Goal: Find specific page/section: Locate a particular part of the current website

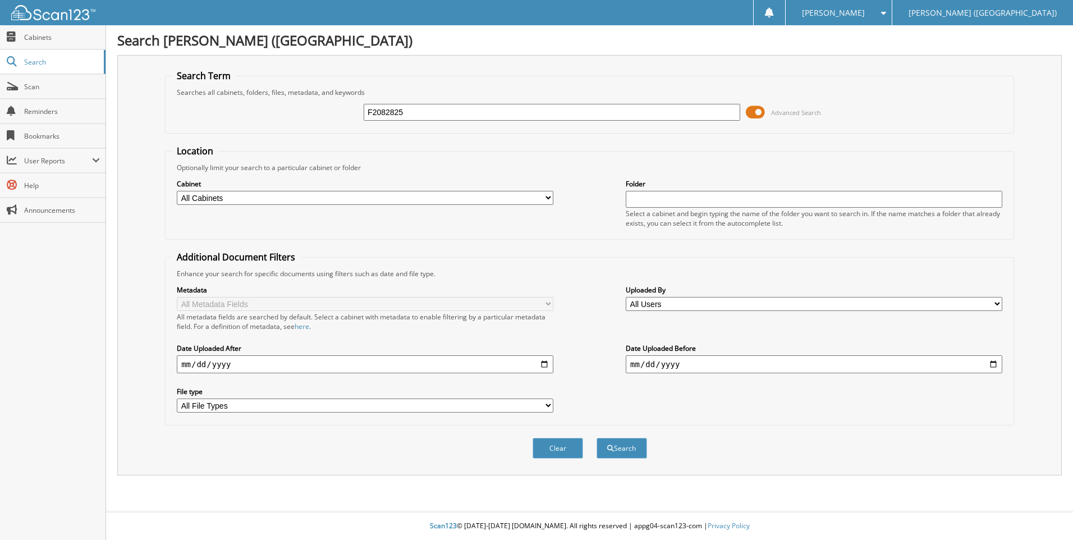
type input "F2082825"
click at [597, 438] on button "Search" at bounding box center [622, 448] width 51 height 21
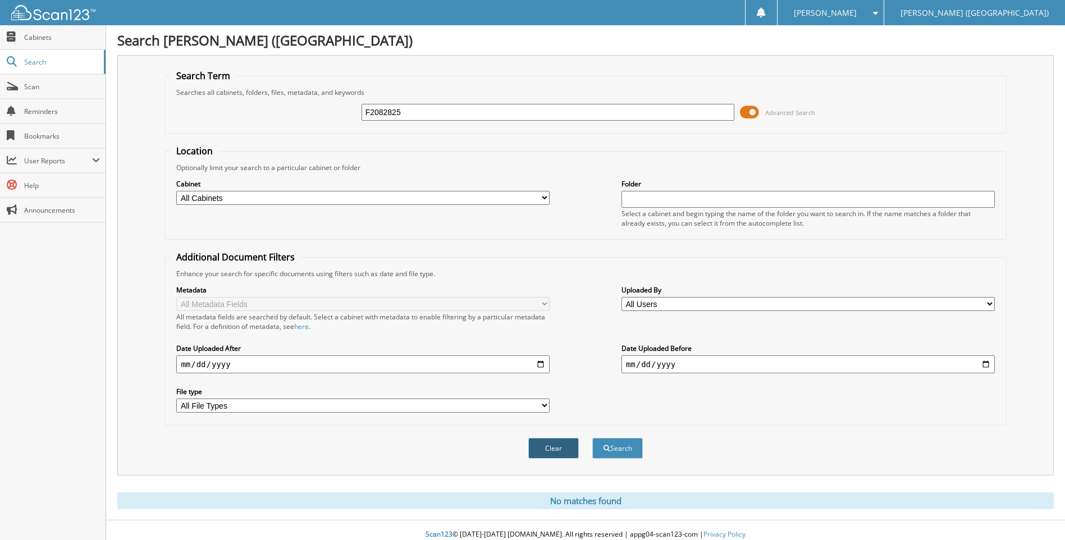
click at [557, 453] on button "Clear" at bounding box center [553, 448] width 51 height 21
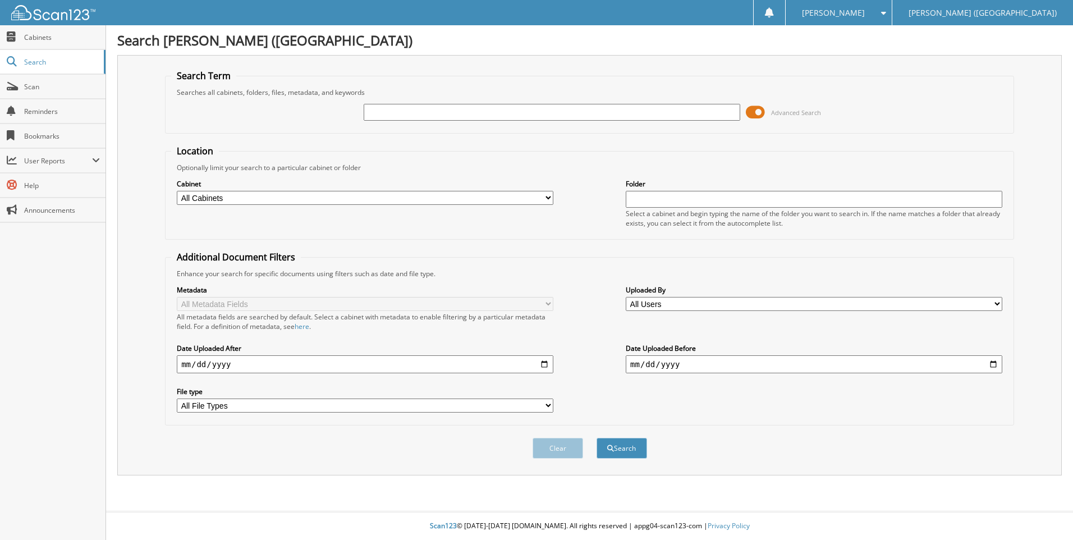
paste input "F2082825"
type input "F2082825"
click at [617, 444] on button "Search" at bounding box center [622, 448] width 51 height 21
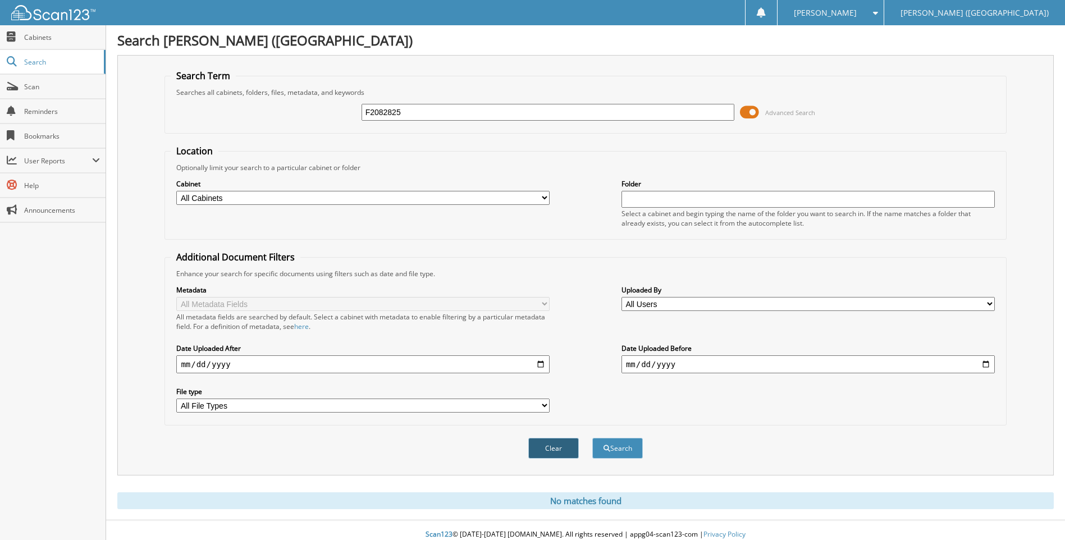
click at [561, 446] on button "Clear" at bounding box center [553, 448] width 51 height 21
